Goal: Navigation & Orientation: Find specific page/section

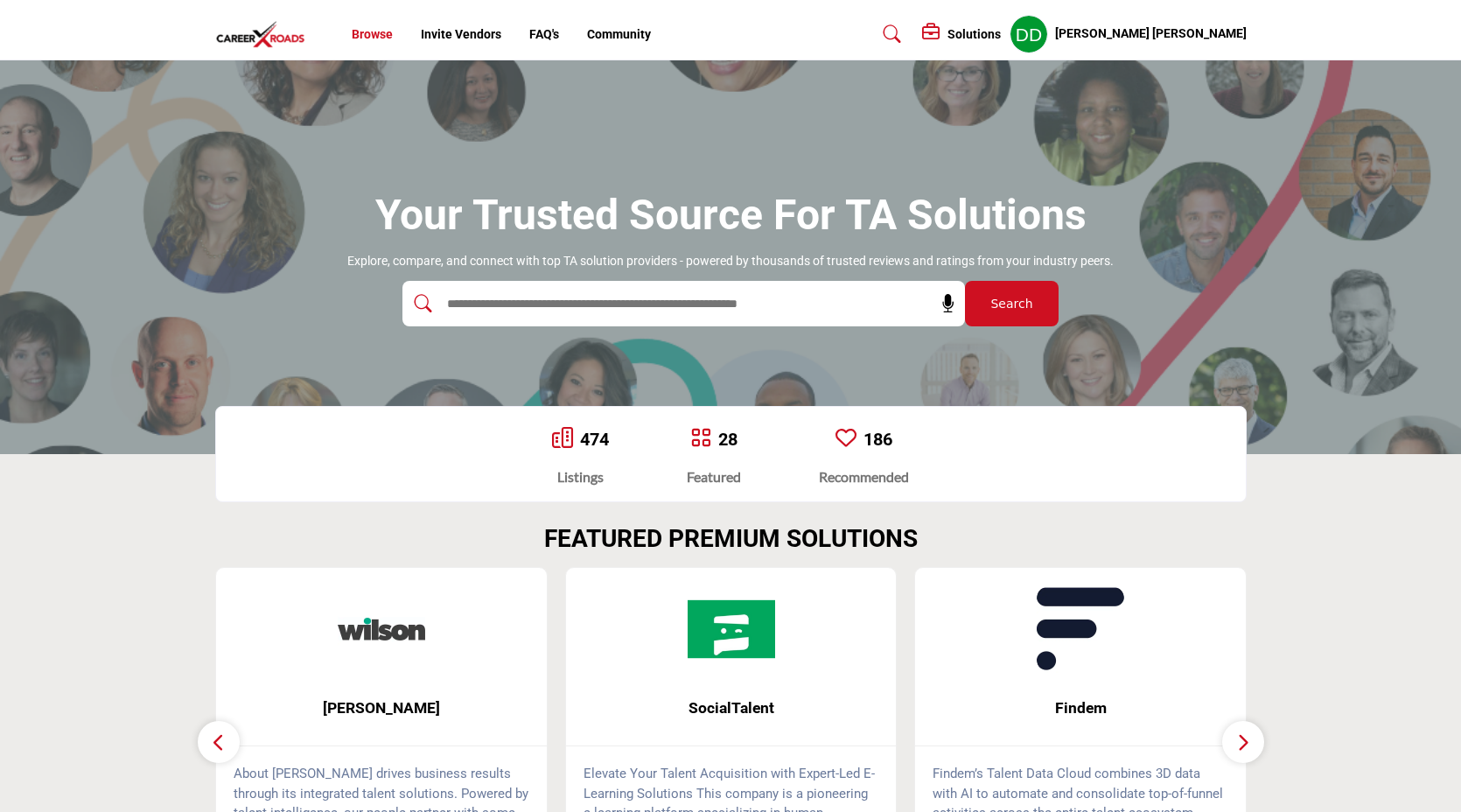
click at [370, 34] on link "Browse" at bounding box center [372, 34] width 42 height 14
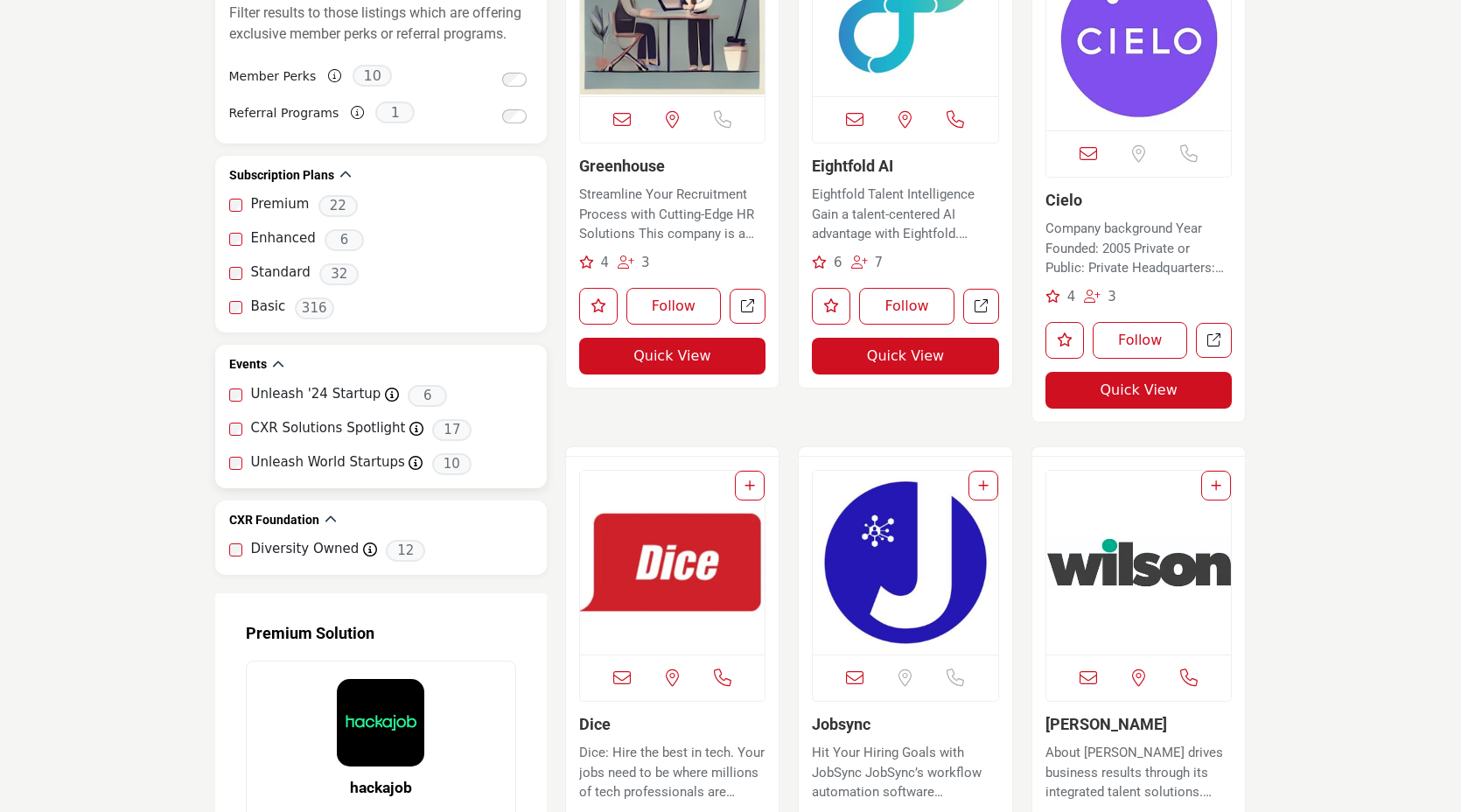
scroll to position [1590, 0]
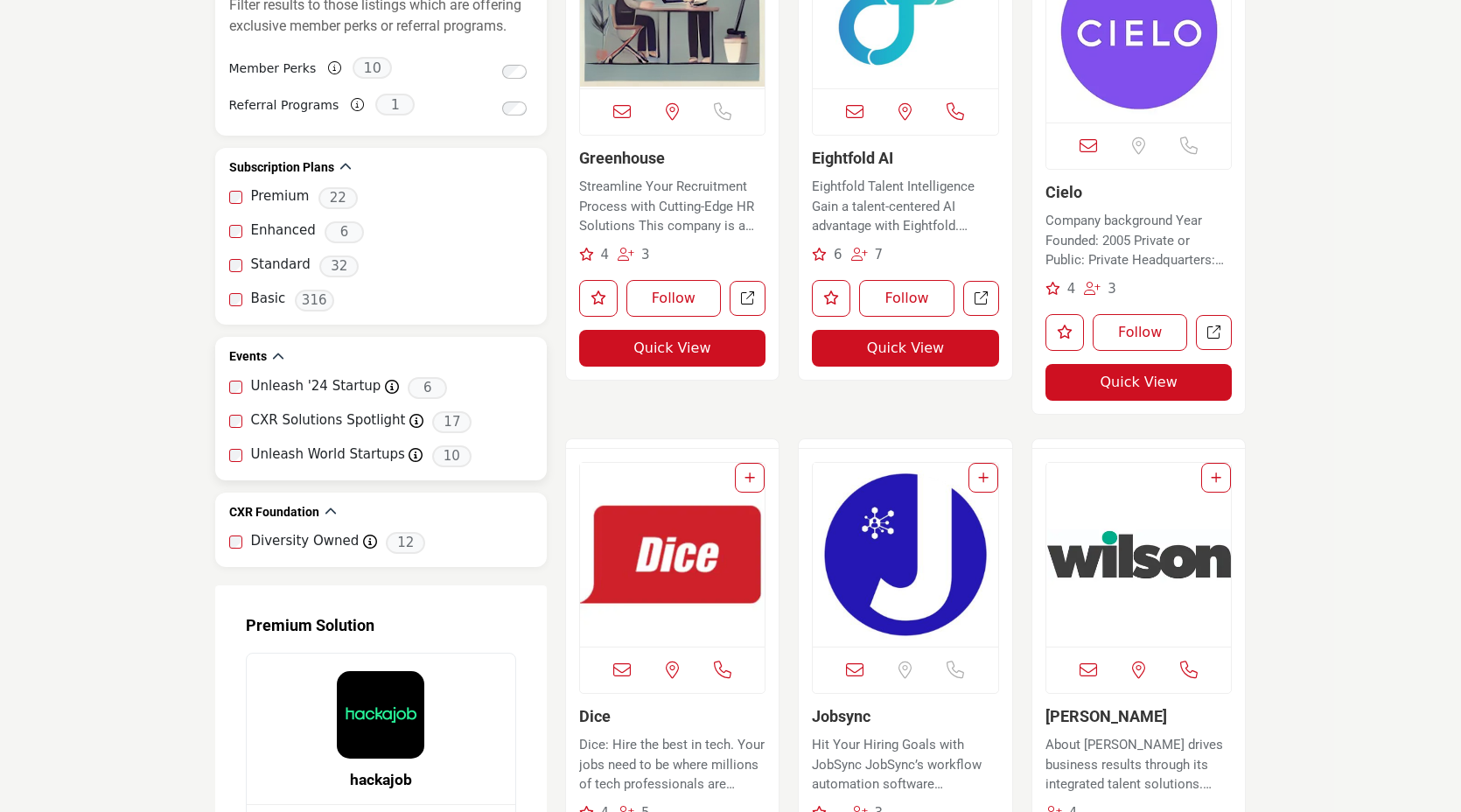
click at [228, 386] on div "Events Unleash '24 Startup Marketplace profiles participating in Unleash 2024 6…" at bounding box center [380, 408] width 331 height 144
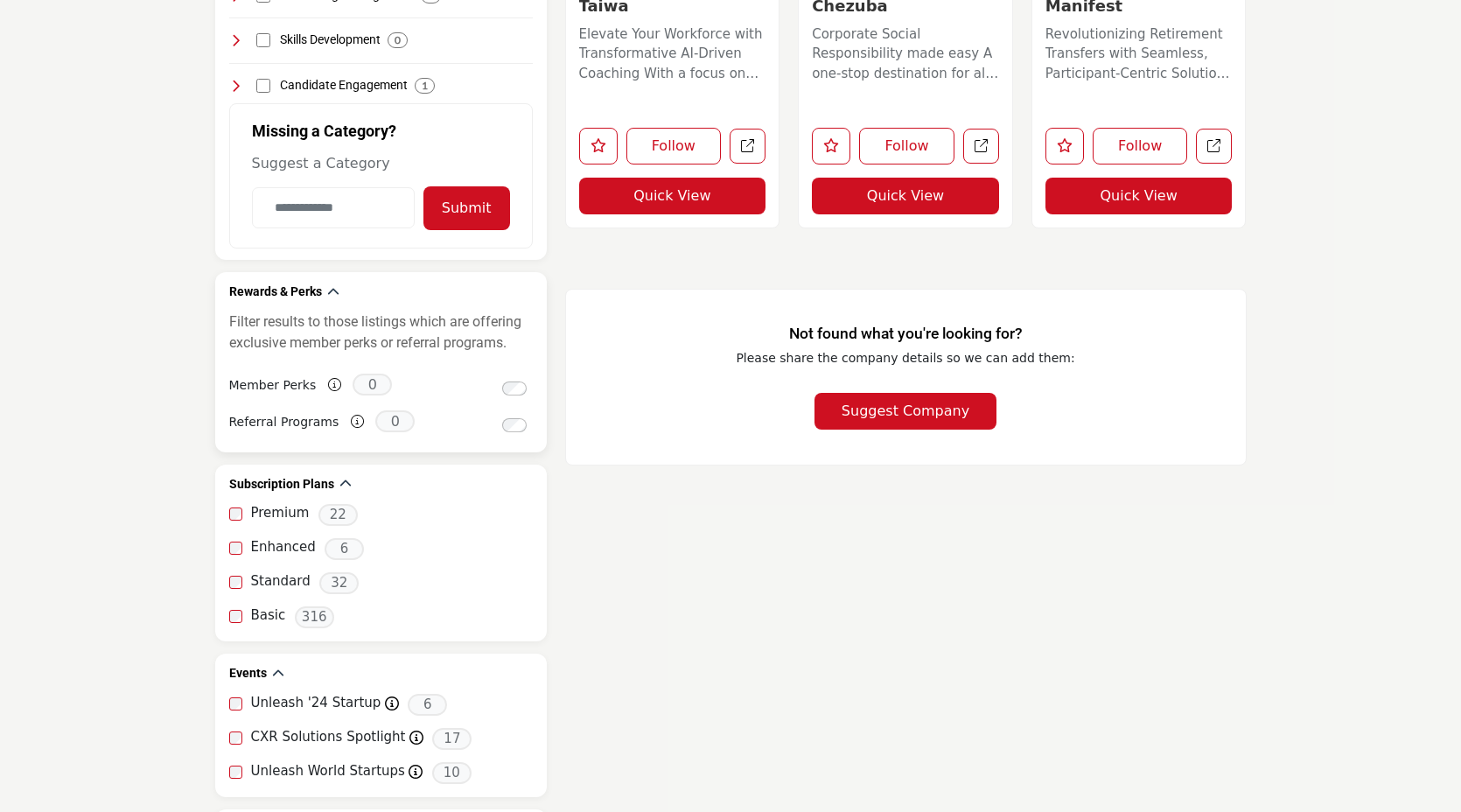
scroll to position [1315, 0]
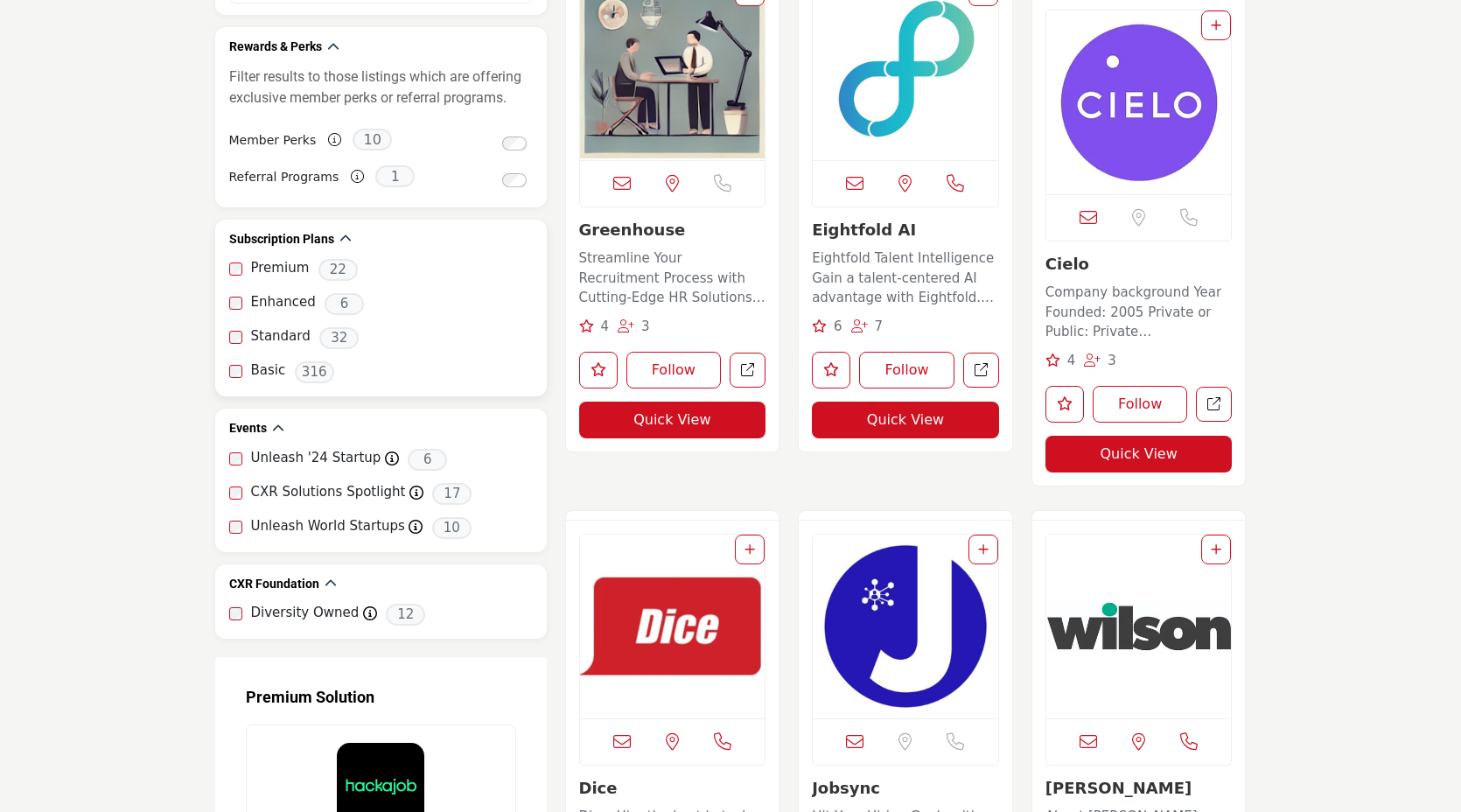
scroll to position [1513, 0]
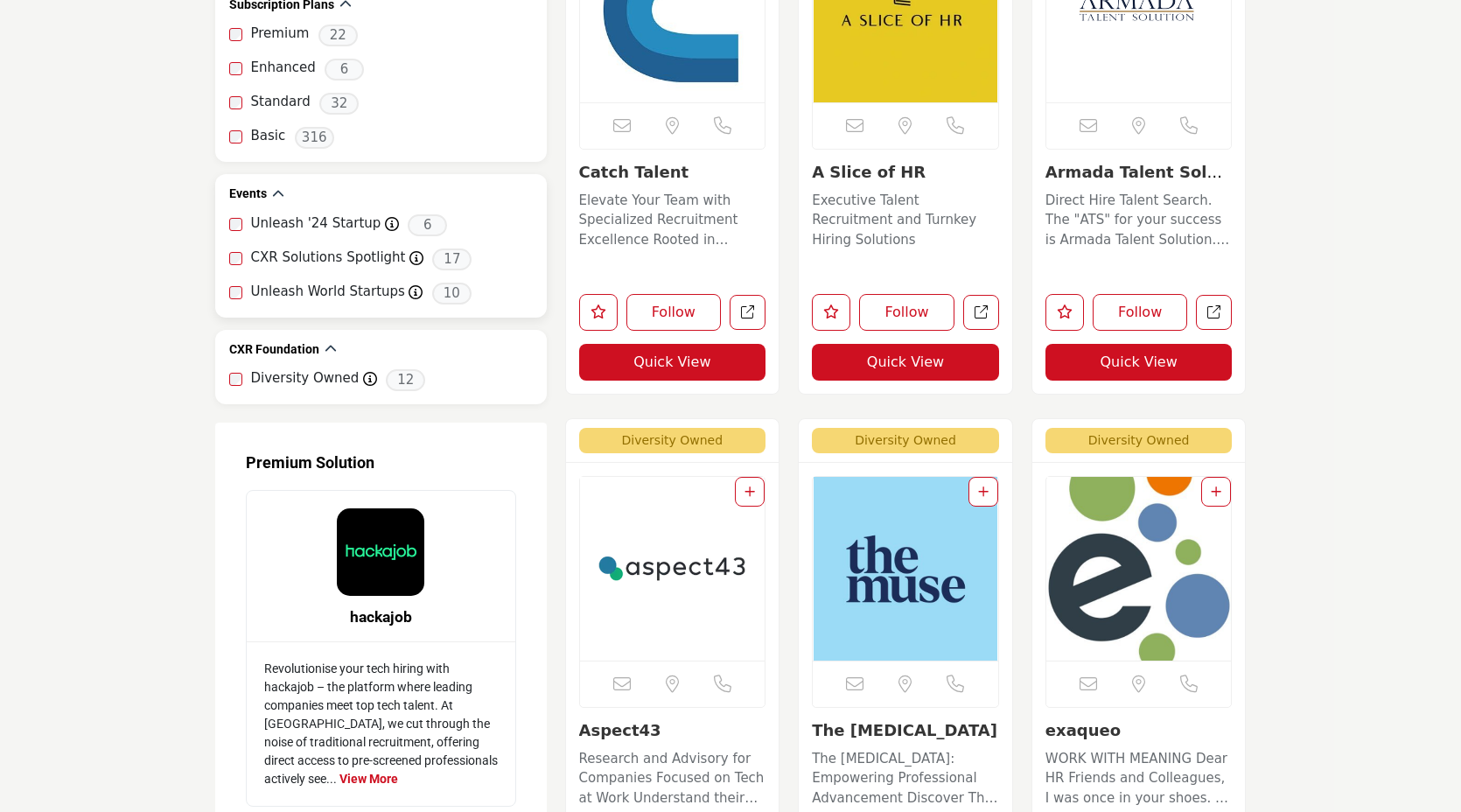
scroll to position [1750, 0]
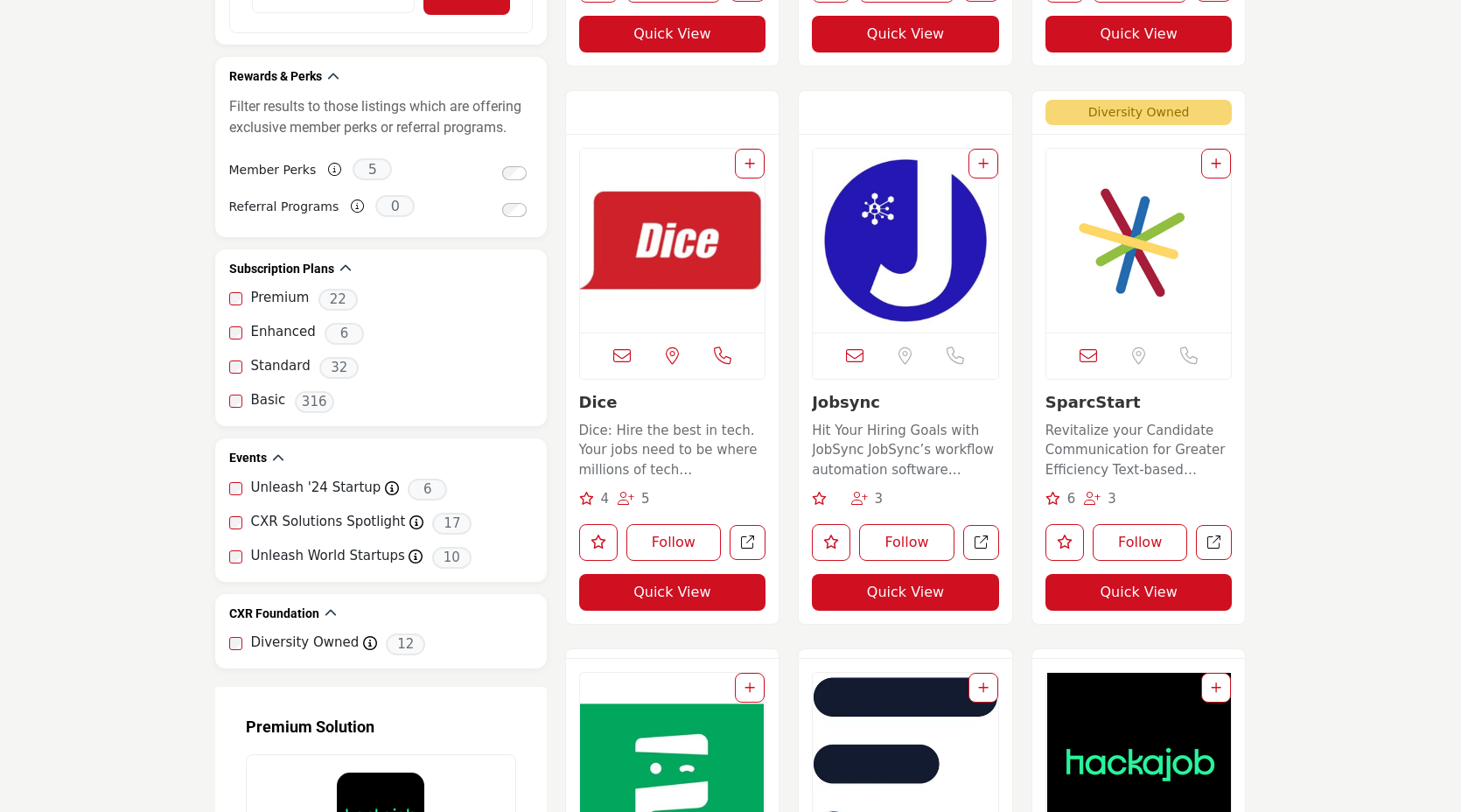
scroll to position [1518, 0]
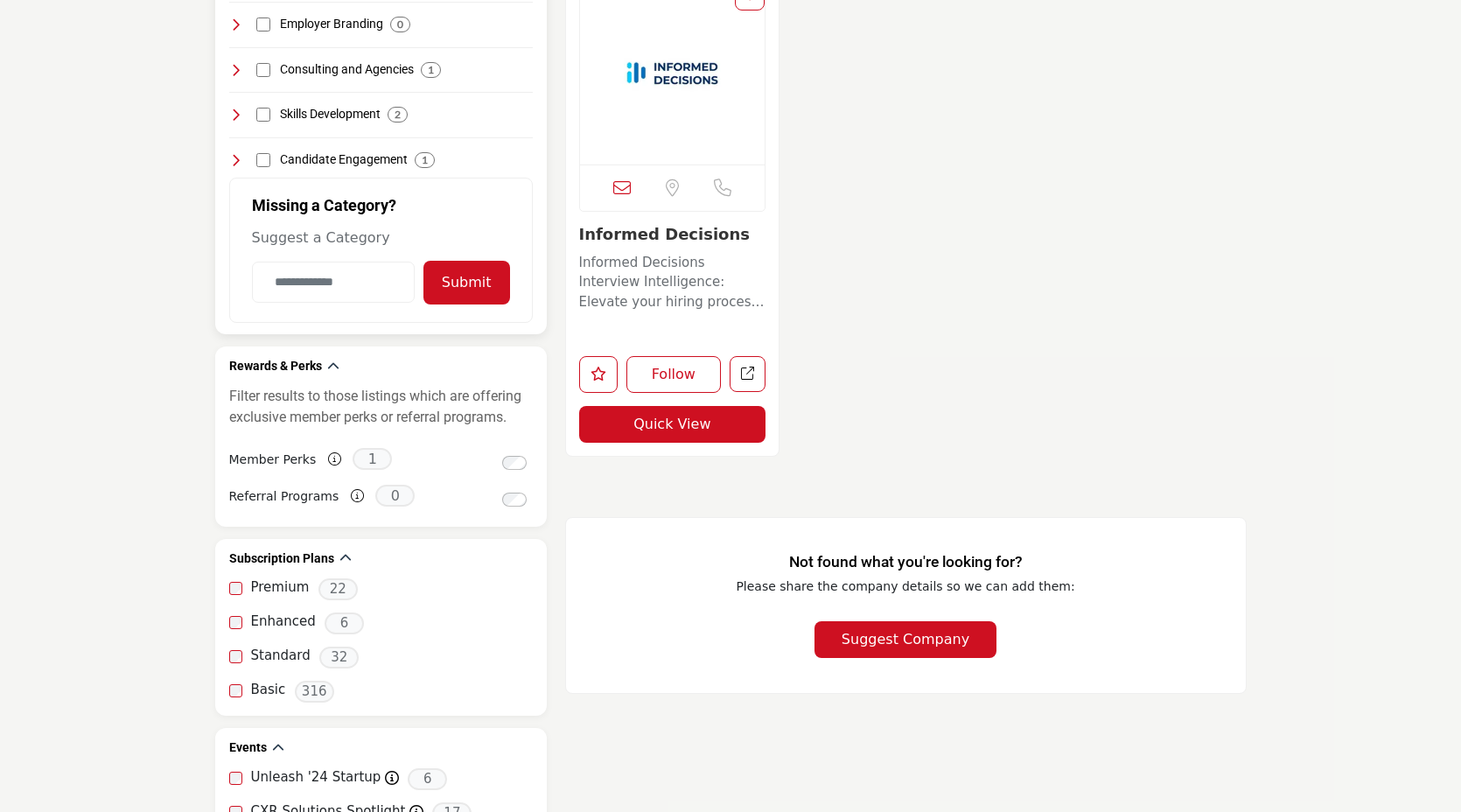
scroll to position [1200, 0]
